Goal: Complete application form

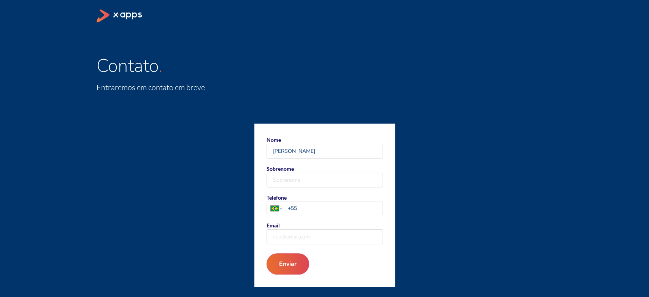
type input "[PERSON_NAME]"
click at [299, 177] on input "Sobrenome" at bounding box center [325, 180] width 116 height 14
type input "COSTA"
click at [307, 212] on div "[GEOGRAPHIC_DATA] [GEOGRAPHIC_DATA] [GEOGRAPHIC_DATA] [GEOGRAPHIC_DATA] [US_STA…" at bounding box center [325, 208] width 116 height 13
click at [286, 212] on select "[GEOGRAPHIC_DATA] [GEOGRAPHIC_DATA] [GEOGRAPHIC_DATA] [GEOGRAPHIC_DATA] [US_STA…" at bounding box center [276, 208] width 19 height 13
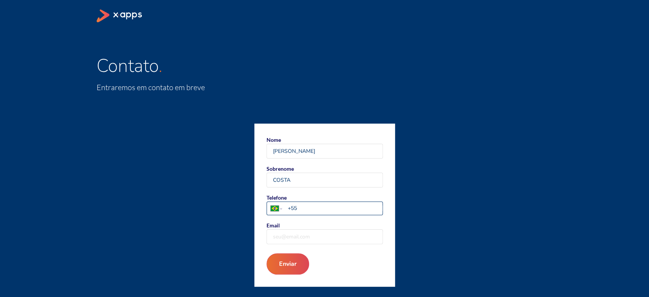
click at [303, 206] on input "+55" at bounding box center [335, 208] width 95 height 8
type input "[PHONE_NUMBER]"
click at [307, 237] on input "Email" at bounding box center [325, 237] width 116 height 14
type input "[PERSON_NAME][EMAIL_ADDRESS][DOMAIN_NAME]"
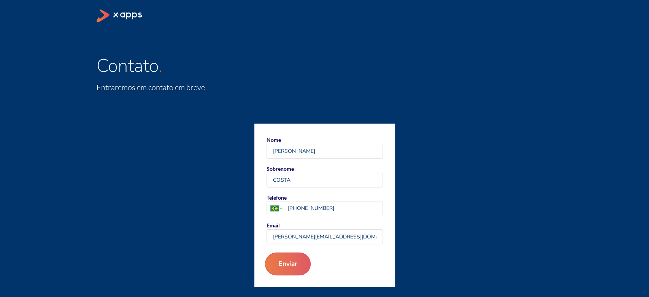
click at [287, 262] on button "Enviar" at bounding box center [288, 264] width 46 height 23
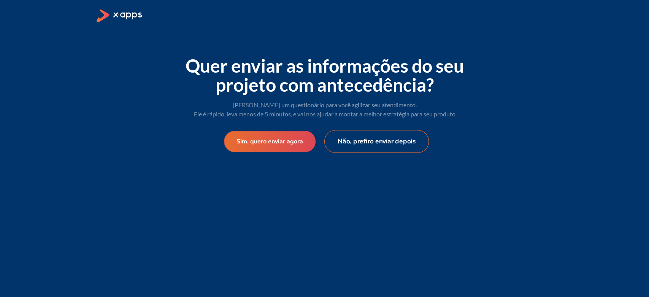
click at [374, 139] on button "Não, prefiro enviar depois" at bounding box center [376, 141] width 105 height 23
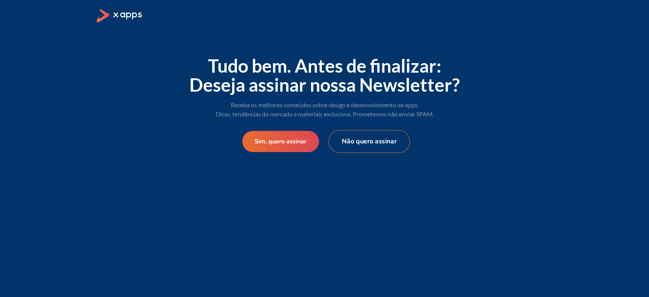
click at [379, 153] on button "Não quero assinar" at bounding box center [368, 141] width 81 height 23
